Goal: Transaction & Acquisition: Purchase product/service

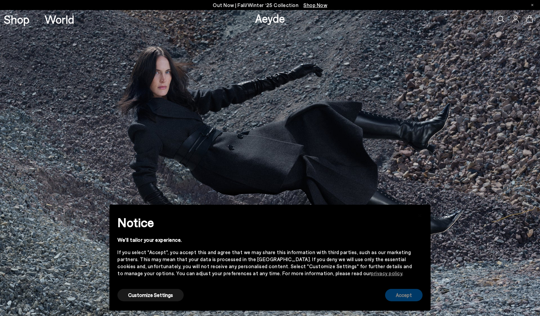
click at [398, 295] on button "Accept" at bounding box center [403, 295] width 37 height 12
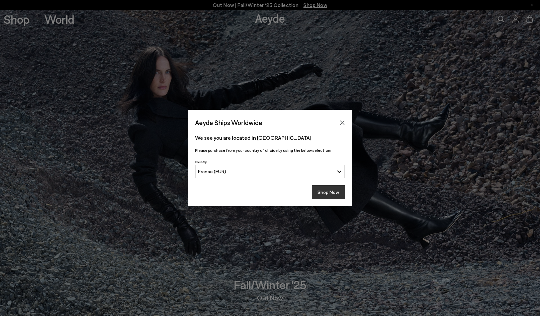
click at [332, 193] on button "Shop Now" at bounding box center [328, 192] width 33 height 14
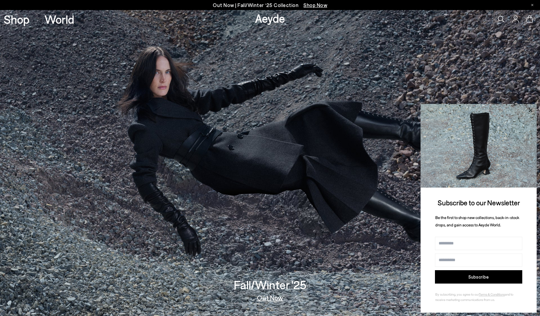
click at [533, 109] on icon at bounding box center [530, 110] width 9 height 9
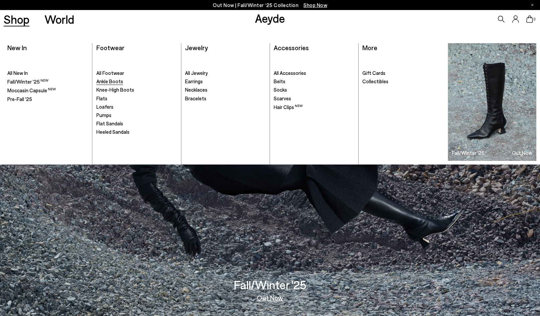
click at [110, 83] on span "Ankle Boots" at bounding box center [109, 81] width 27 height 6
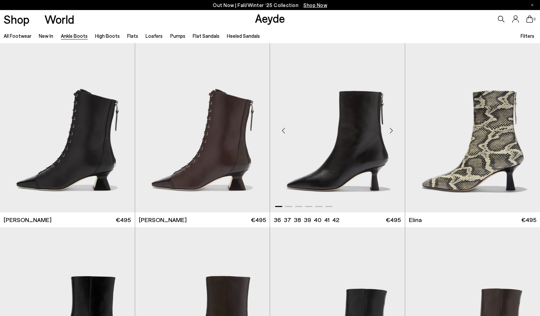
click at [391, 133] on div "Next slide" at bounding box center [392, 131] width 20 height 20
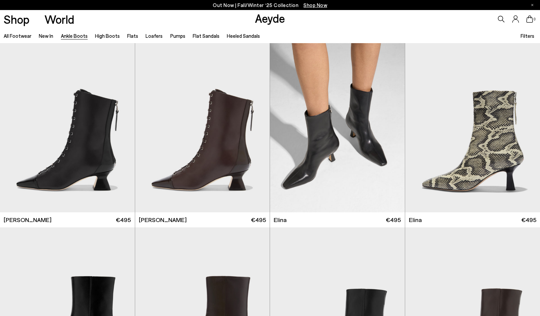
click at [526, 33] on span "Filters" at bounding box center [528, 36] width 14 height 6
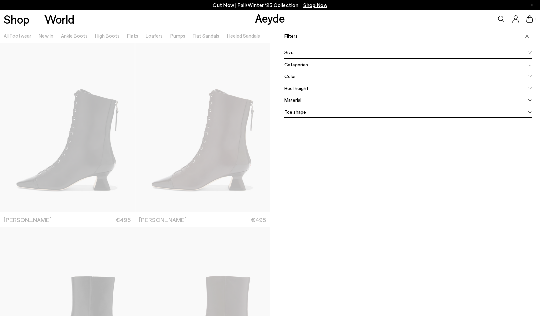
click at [306, 110] on div "Toe shape" at bounding box center [408, 112] width 247 height 12
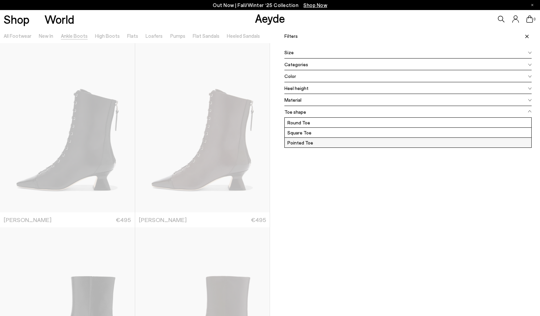
click at [299, 138] on label "Pointed Toe" at bounding box center [408, 143] width 247 height 10
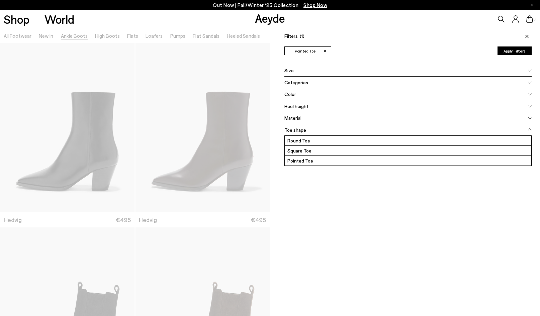
click at [510, 51] on button "Apply Filters" at bounding box center [515, 51] width 34 height 9
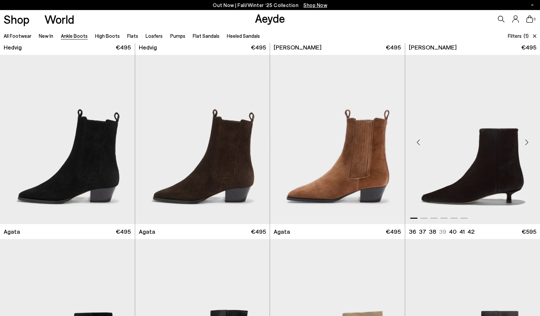
scroll to position [236, 0]
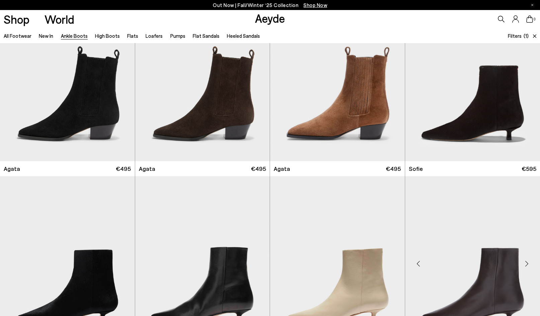
scroll to position [315, 0]
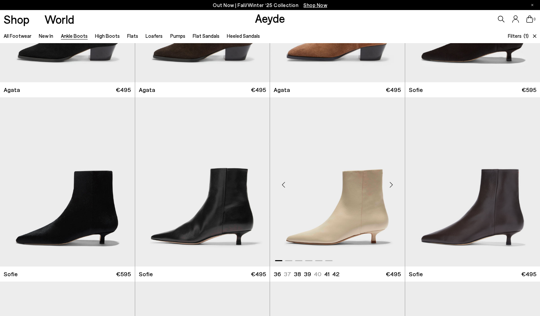
click at [392, 185] on div "Next slide" at bounding box center [392, 185] width 20 height 20
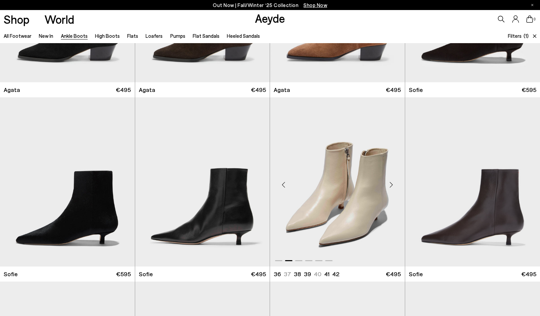
click at [392, 185] on div "Next slide" at bounding box center [392, 185] width 20 height 20
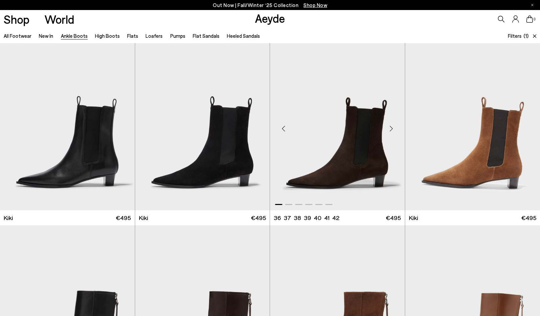
scroll to position [897, 0]
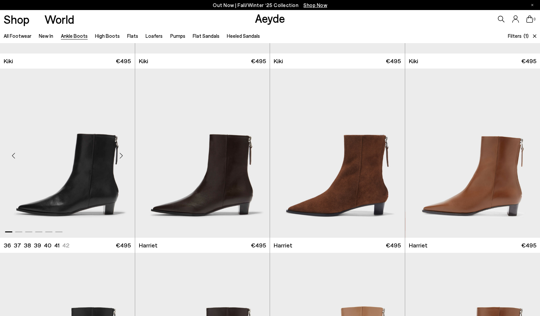
click at [121, 157] on div "Next slide" at bounding box center [121, 156] width 20 height 20
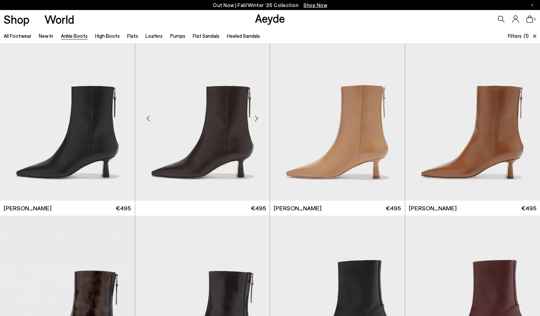
scroll to position [1155, 0]
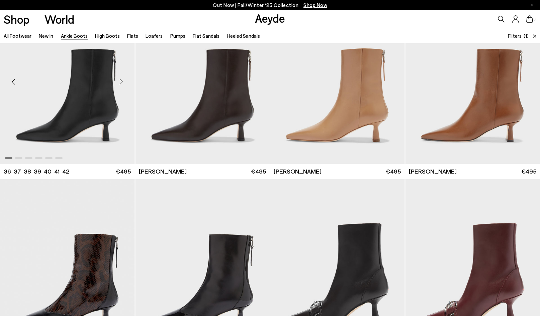
click at [124, 83] on div "Next slide" at bounding box center [121, 82] width 20 height 20
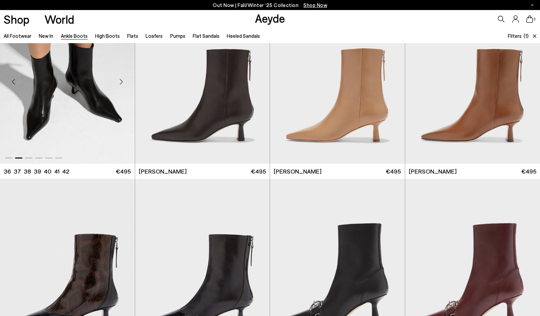
click at [124, 83] on div "Next slide" at bounding box center [121, 82] width 20 height 20
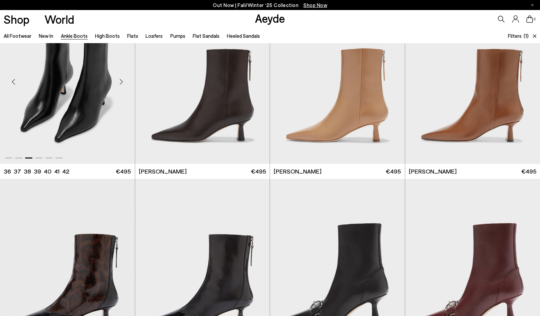
click at [124, 83] on div "Next slide" at bounding box center [121, 82] width 20 height 20
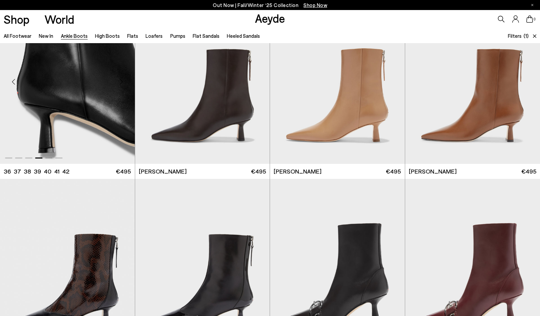
click at [124, 83] on div "Next slide" at bounding box center [121, 82] width 20 height 20
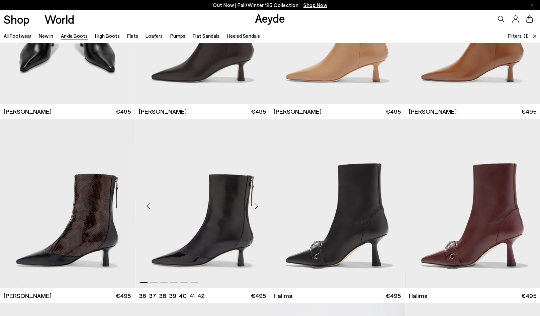
scroll to position [1219, 0]
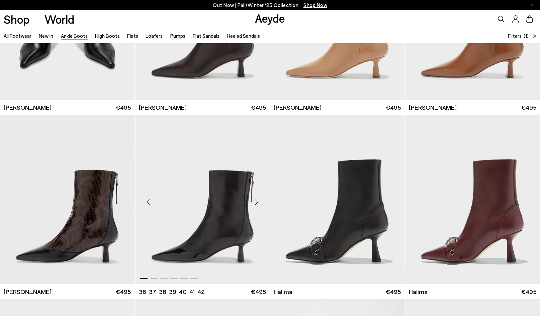
click at [258, 203] on div "Next slide" at bounding box center [256, 202] width 20 height 20
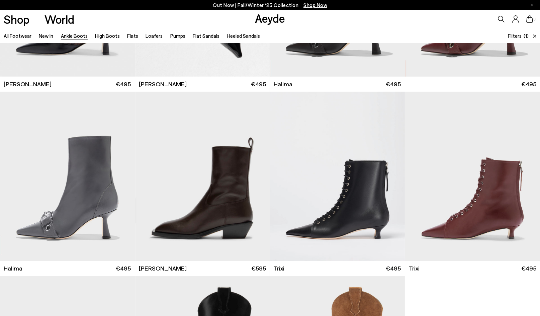
scroll to position [1331, 0]
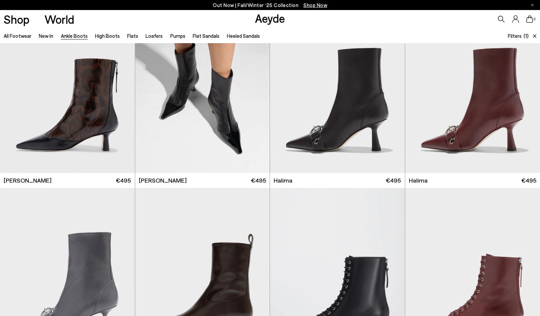
click at [512, 35] on span "Filters" at bounding box center [515, 36] width 14 height 6
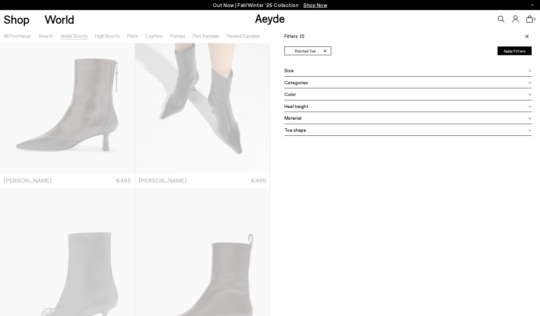
click at [298, 130] on span "Toe shape" at bounding box center [296, 130] width 22 height 7
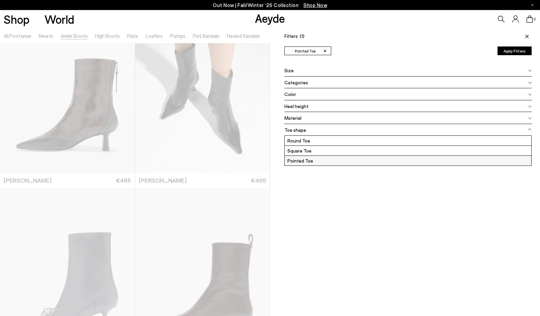
click at [299, 163] on label "Pointed Toe" at bounding box center [408, 161] width 247 height 10
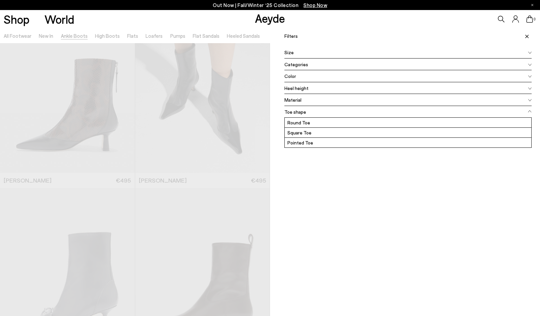
scroll to position [0, 0]
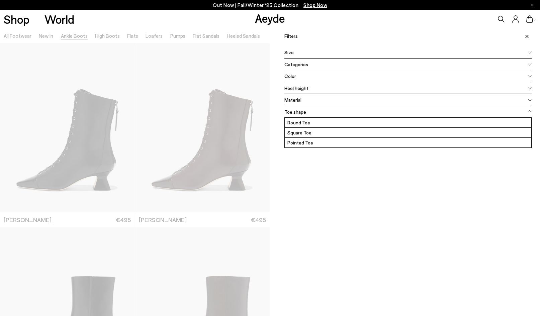
click at [296, 76] on div "Color" at bounding box center [408, 76] width 247 height 12
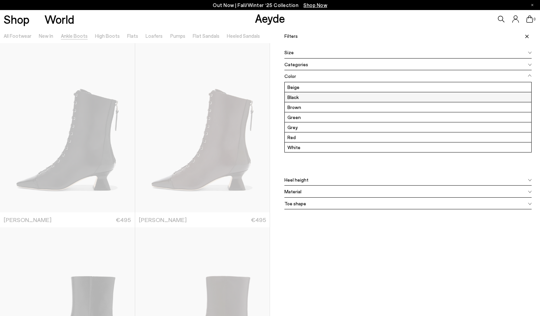
click at [302, 100] on label "Black" at bounding box center [408, 97] width 247 height 10
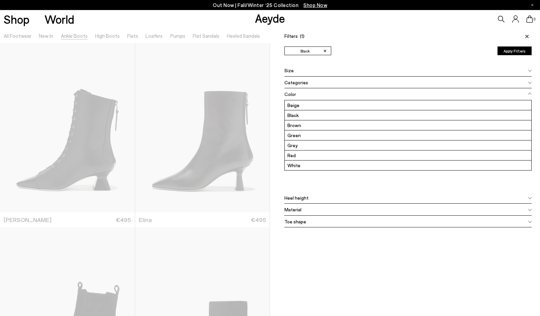
click at [299, 195] on span "Heel height" at bounding box center [297, 197] width 24 height 7
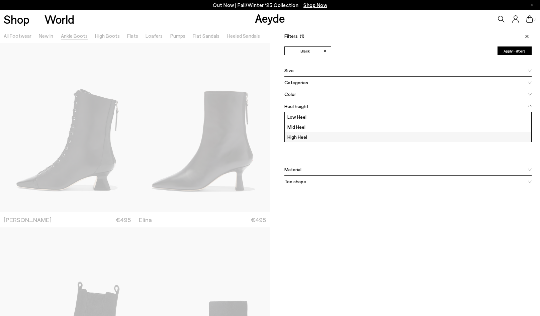
click at [301, 134] on label "High Heel" at bounding box center [408, 137] width 247 height 10
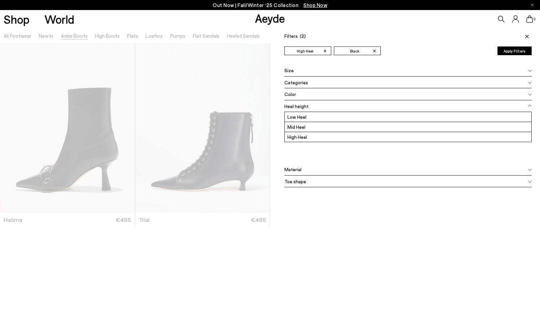
click at [250, 65] on div at bounding box center [135, 186] width 270 height 316
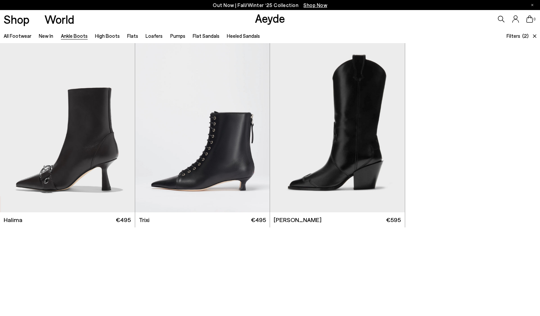
click at [515, 36] on span "Filters" at bounding box center [514, 36] width 14 height 6
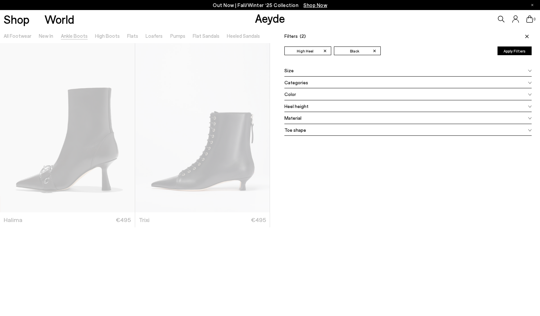
click at [300, 103] on span "Heel height" at bounding box center [297, 106] width 24 height 7
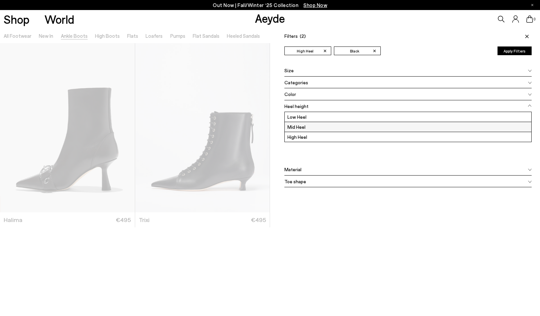
click at [296, 129] on label "Mid Heel" at bounding box center [408, 127] width 247 height 10
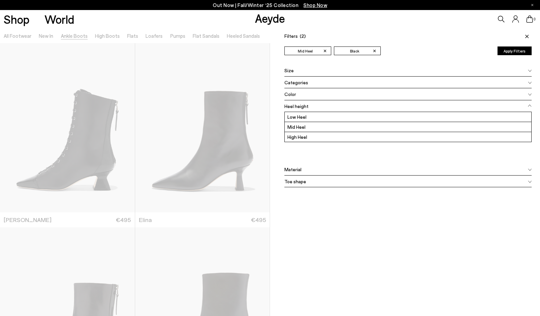
click at [511, 47] on button "Apply Filters" at bounding box center [515, 51] width 34 height 9
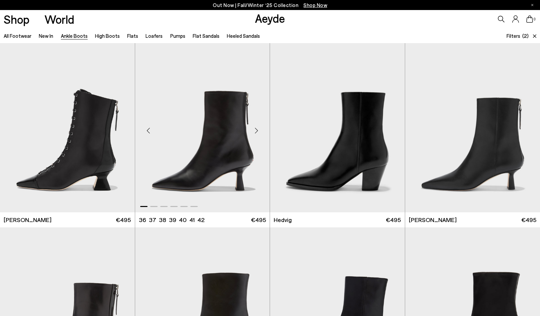
click at [255, 132] on div "Next slide" at bounding box center [256, 131] width 20 height 20
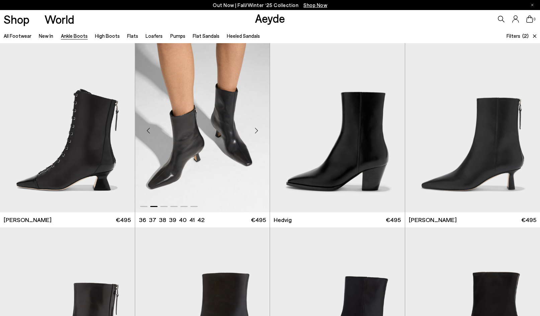
click at [255, 132] on div "Next slide" at bounding box center [256, 131] width 20 height 20
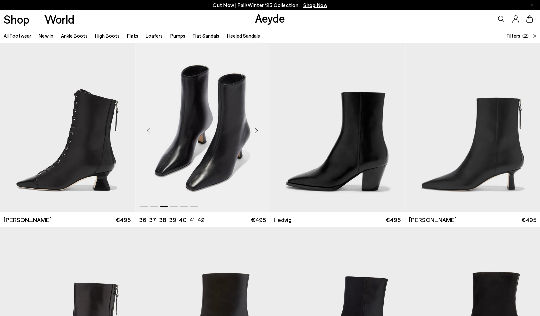
click at [255, 132] on div "Next slide" at bounding box center [256, 131] width 20 height 20
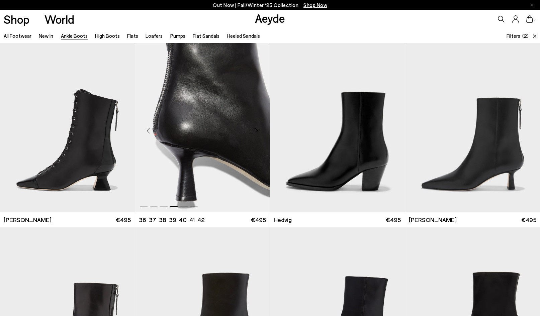
click at [255, 132] on div "Next slide" at bounding box center [256, 131] width 20 height 20
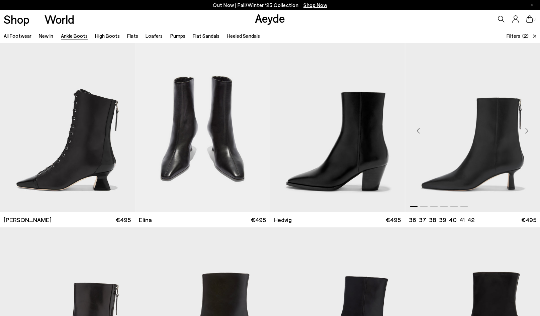
click at [530, 132] on div "Next slide" at bounding box center [527, 131] width 20 height 20
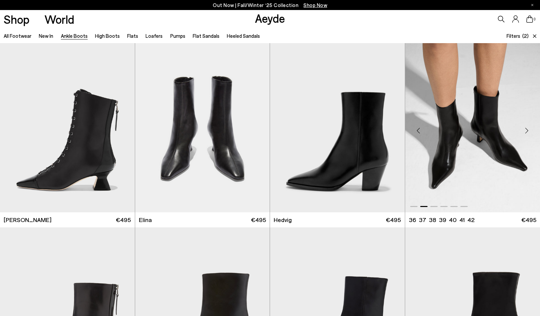
click at [530, 132] on div "Next slide" at bounding box center [527, 131] width 20 height 20
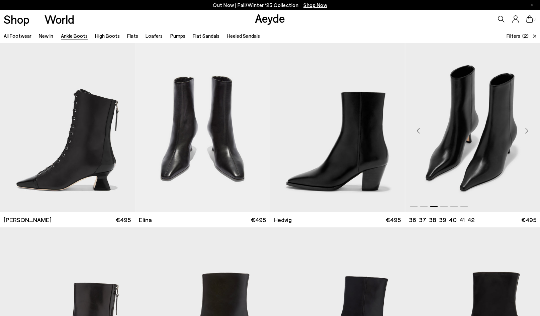
click at [530, 132] on div "Next slide" at bounding box center [527, 131] width 20 height 20
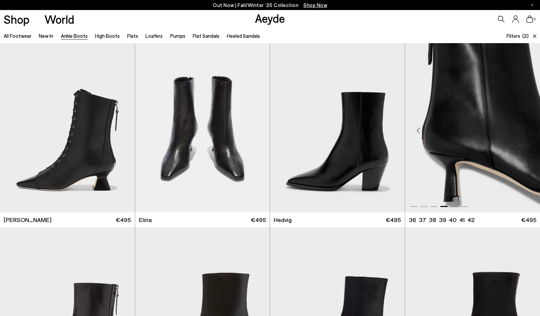
click at [530, 132] on div "Next slide" at bounding box center [527, 131] width 20 height 20
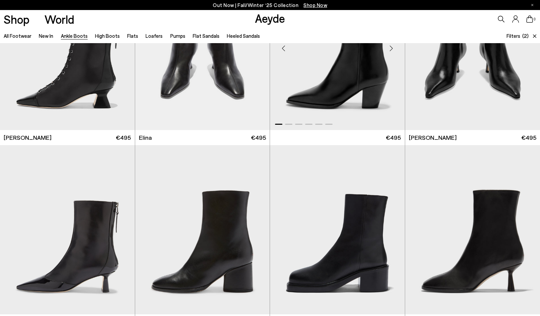
scroll to position [20, 0]
